Goal: Navigation & Orientation: Find specific page/section

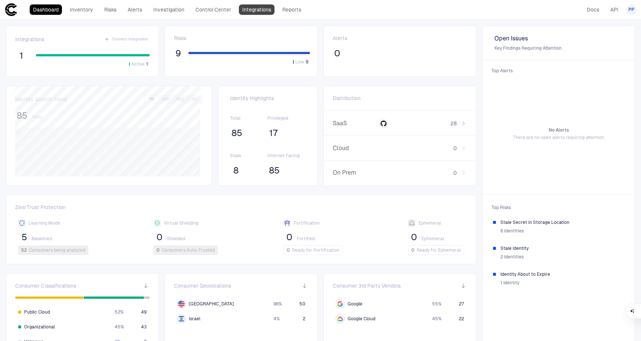
click at [256, 10] on link "Integrations" at bounding box center [257, 9] width 36 height 10
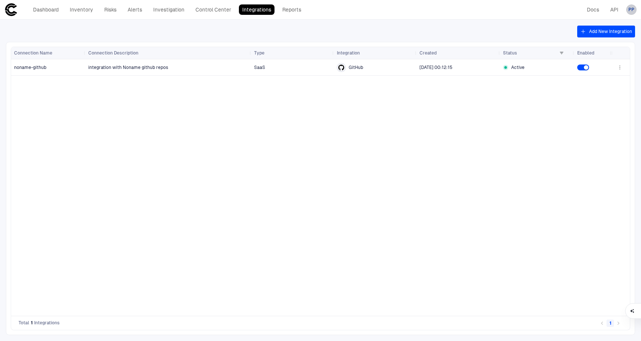
click at [632, 10] on div "PP" at bounding box center [631, 9] width 10 height 10
click at [592, 46] on span "Admin Settings" at bounding box center [595, 48] width 32 height 6
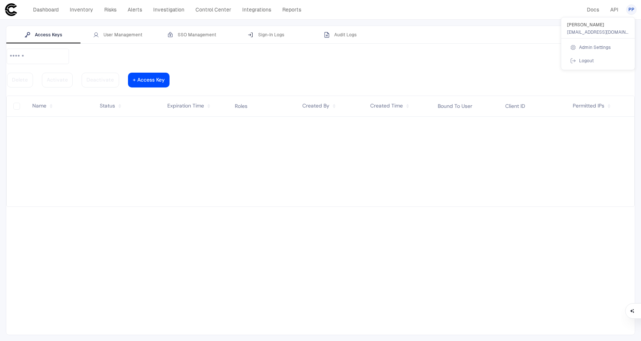
click at [127, 36] on div at bounding box center [320, 170] width 641 height 341
click at [114, 36] on div "User Management" at bounding box center [117, 35] width 49 height 6
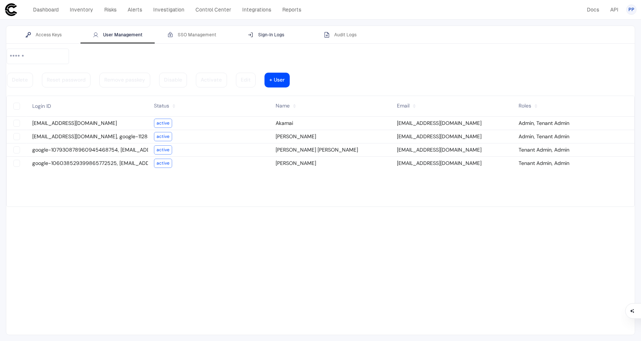
click at [266, 38] on button "Sign-In Logs" at bounding box center [266, 35] width 74 height 18
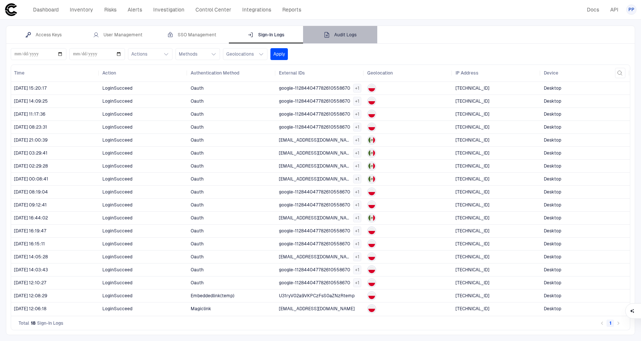
click at [348, 37] on div "Audit Logs" at bounding box center [340, 35] width 33 height 6
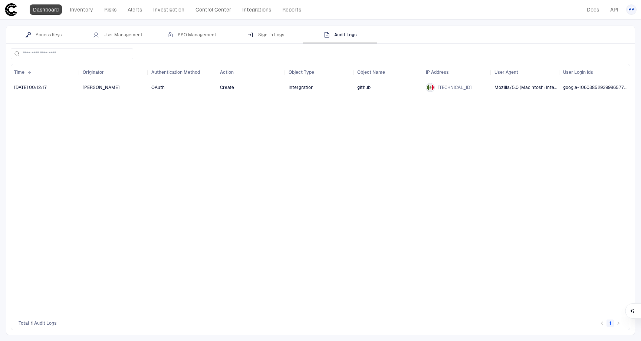
click at [46, 13] on link "Dashboard" at bounding box center [46, 9] width 32 height 10
